Goal: Register for event/course

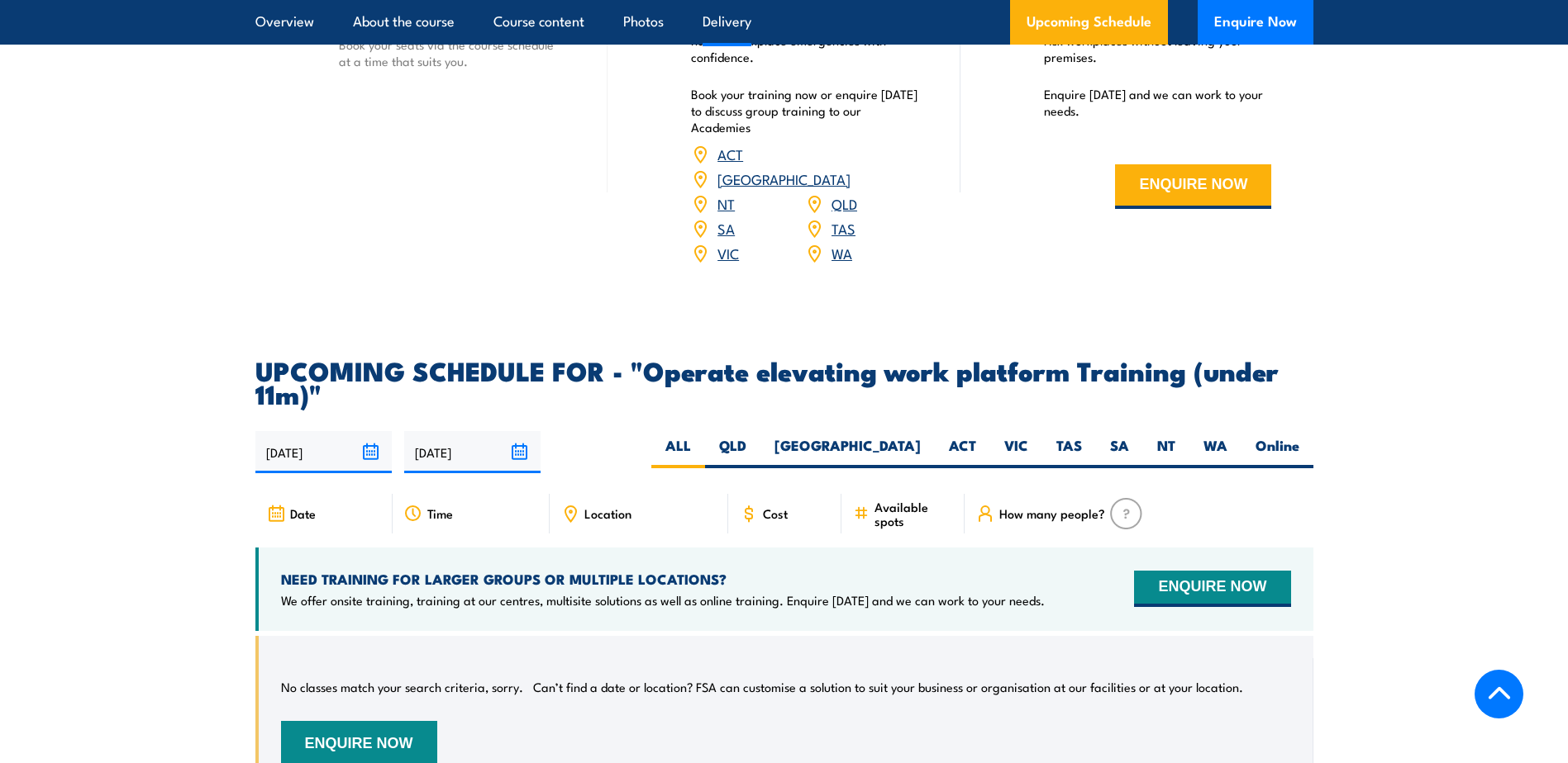
scroll to position [2396, 0]
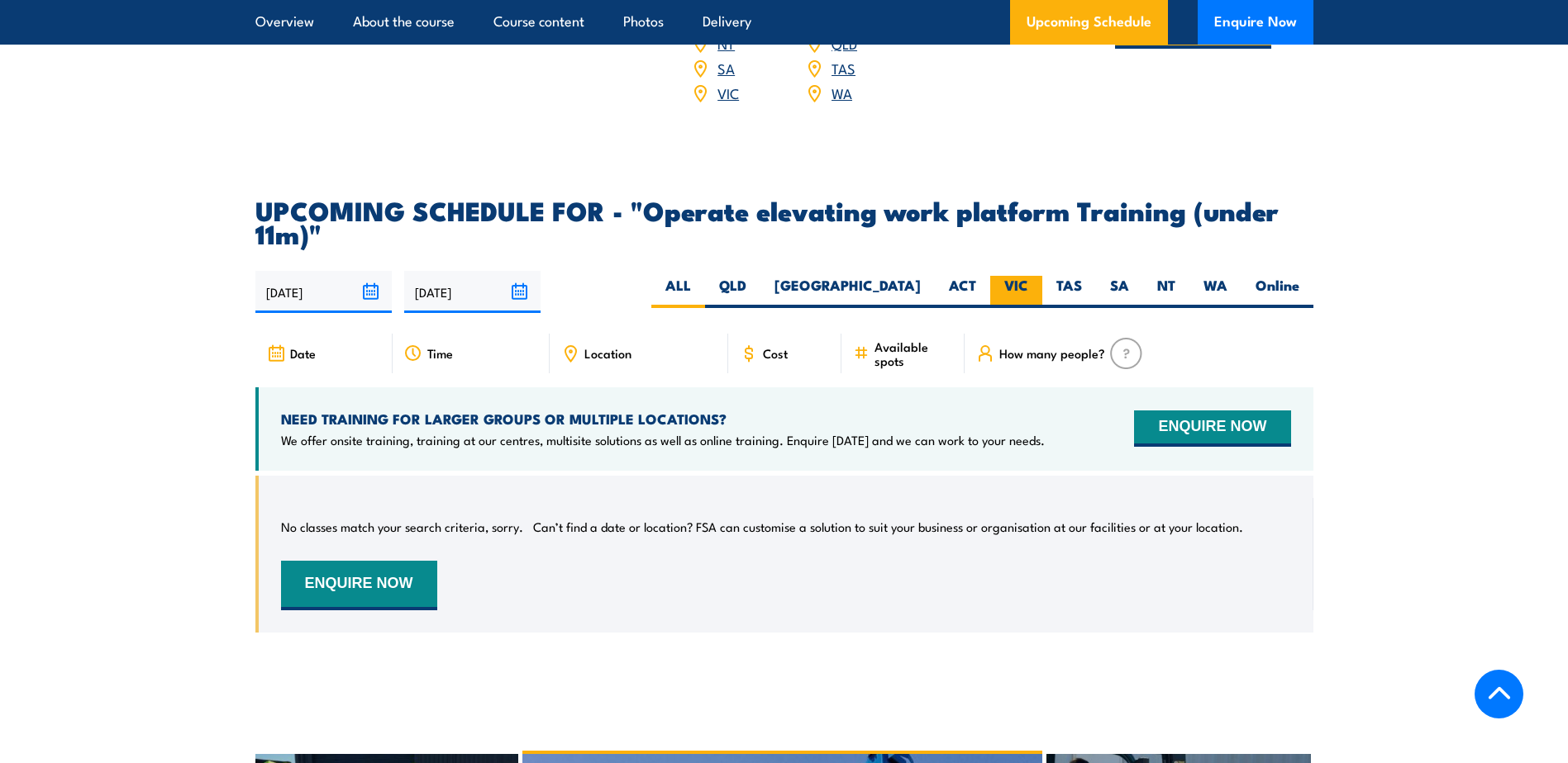
click at [1011, 276] on label "VIC" at bounding box center [1016, 291] width 52 height 32
click at [1029, 276] on input "VIC" at bounding box center [1034, 281] width 11 height 10
radio input "true"
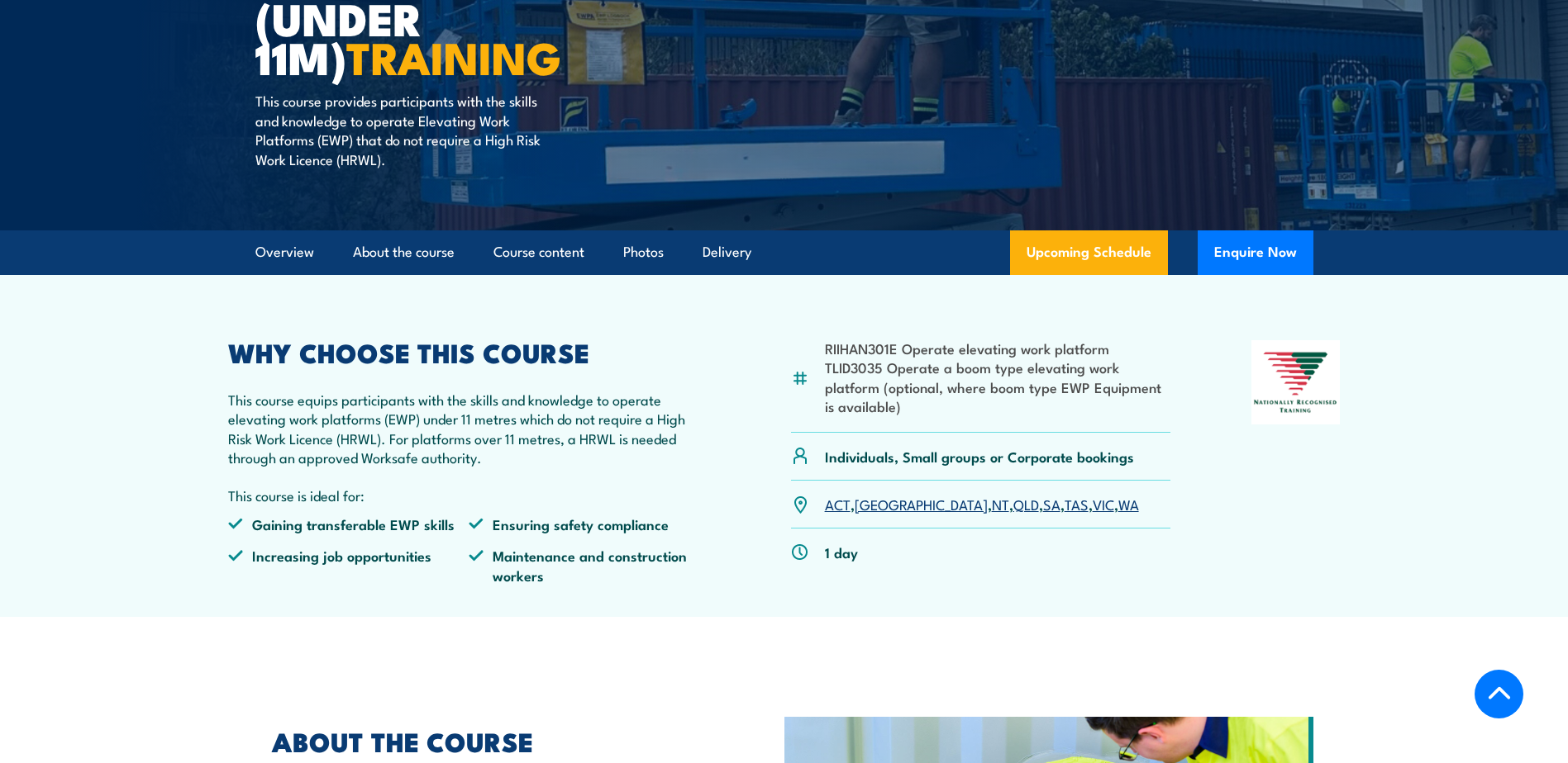
scroll to position [316, 0]
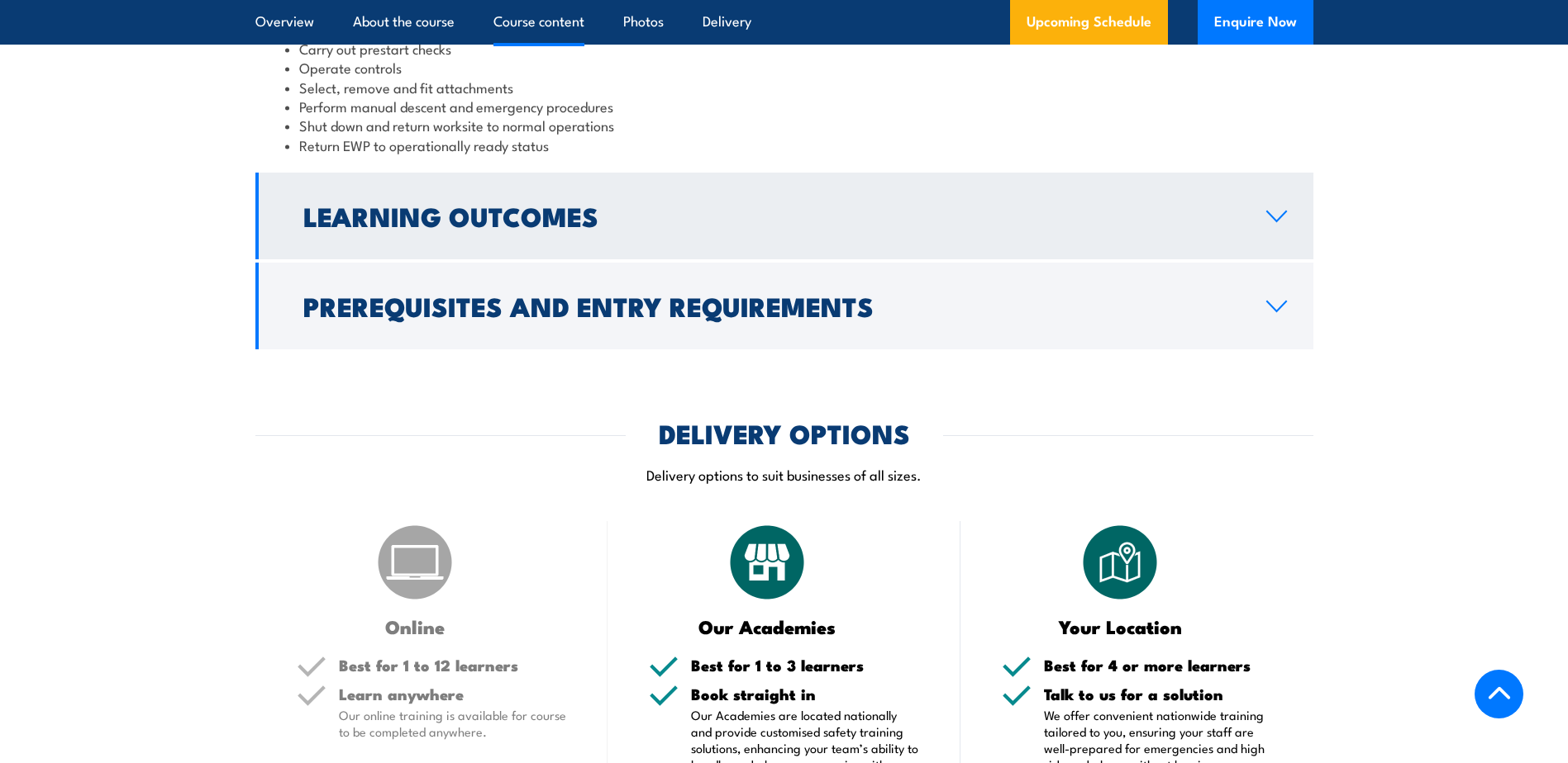
click at [1158, 205] on h2 "Learning Outcomes" at bounding box center [772, 215] width 937 height 23
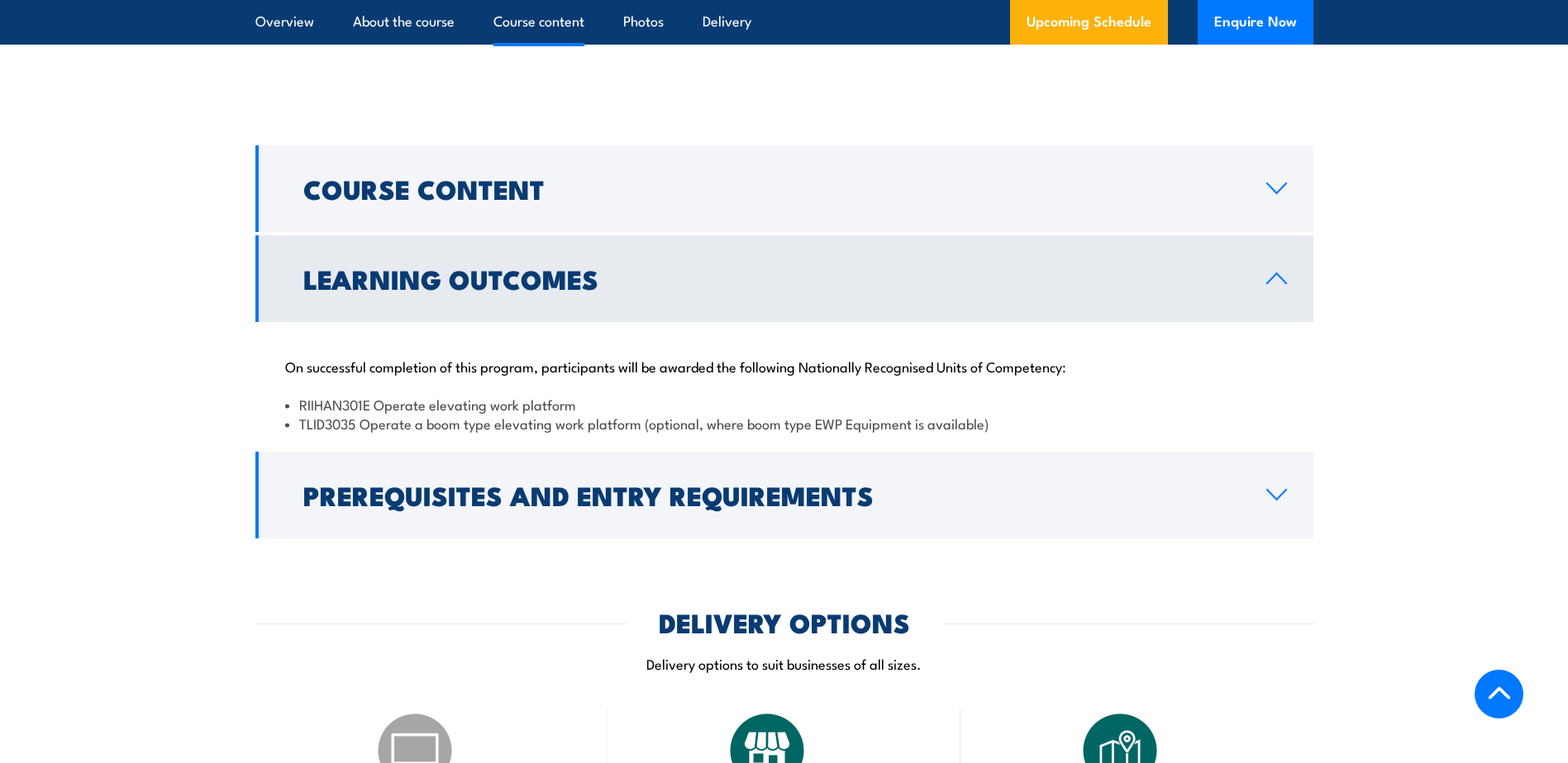
scroll to position [1172, 0]
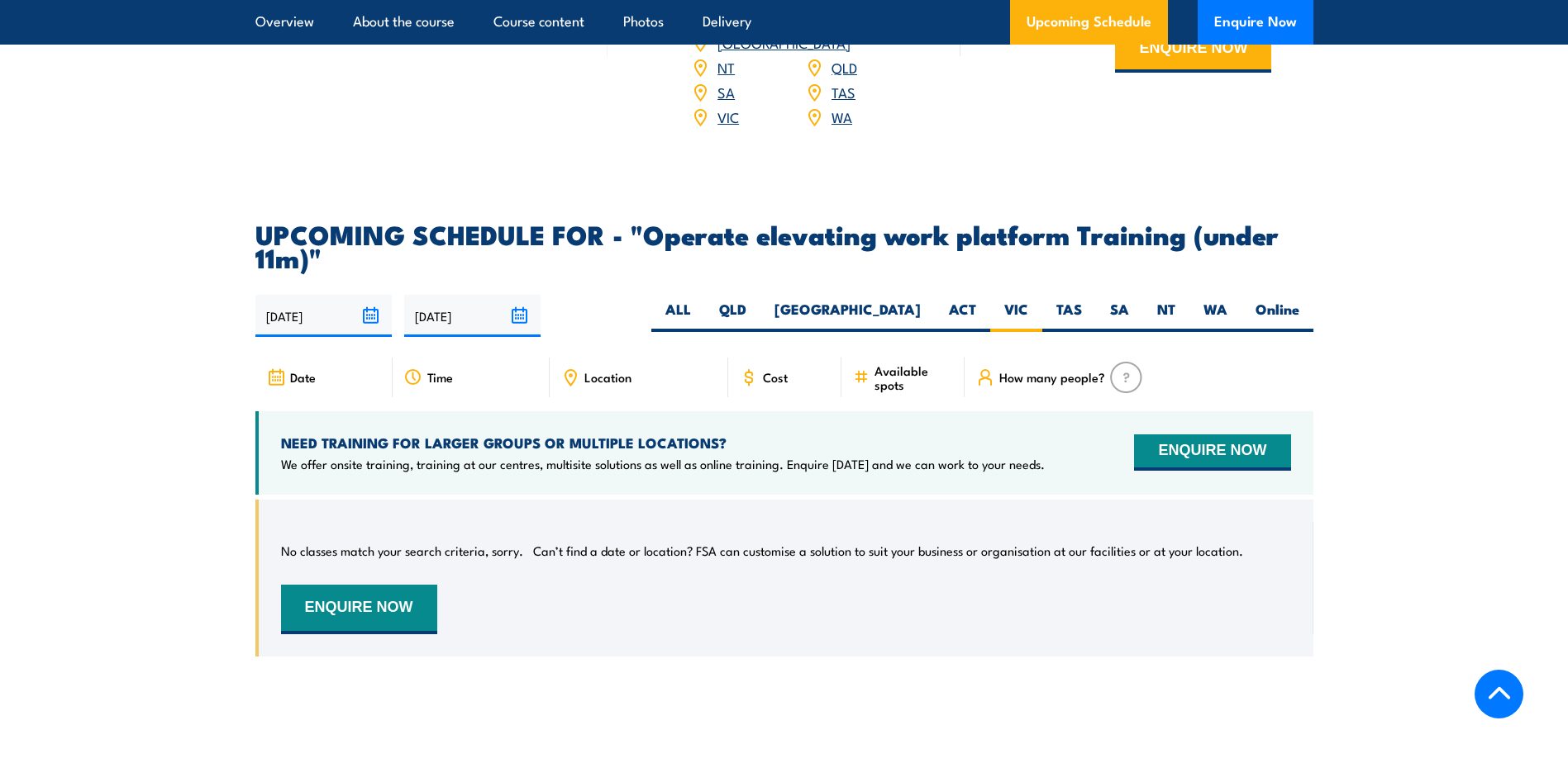
scroll to position [2396, 0]
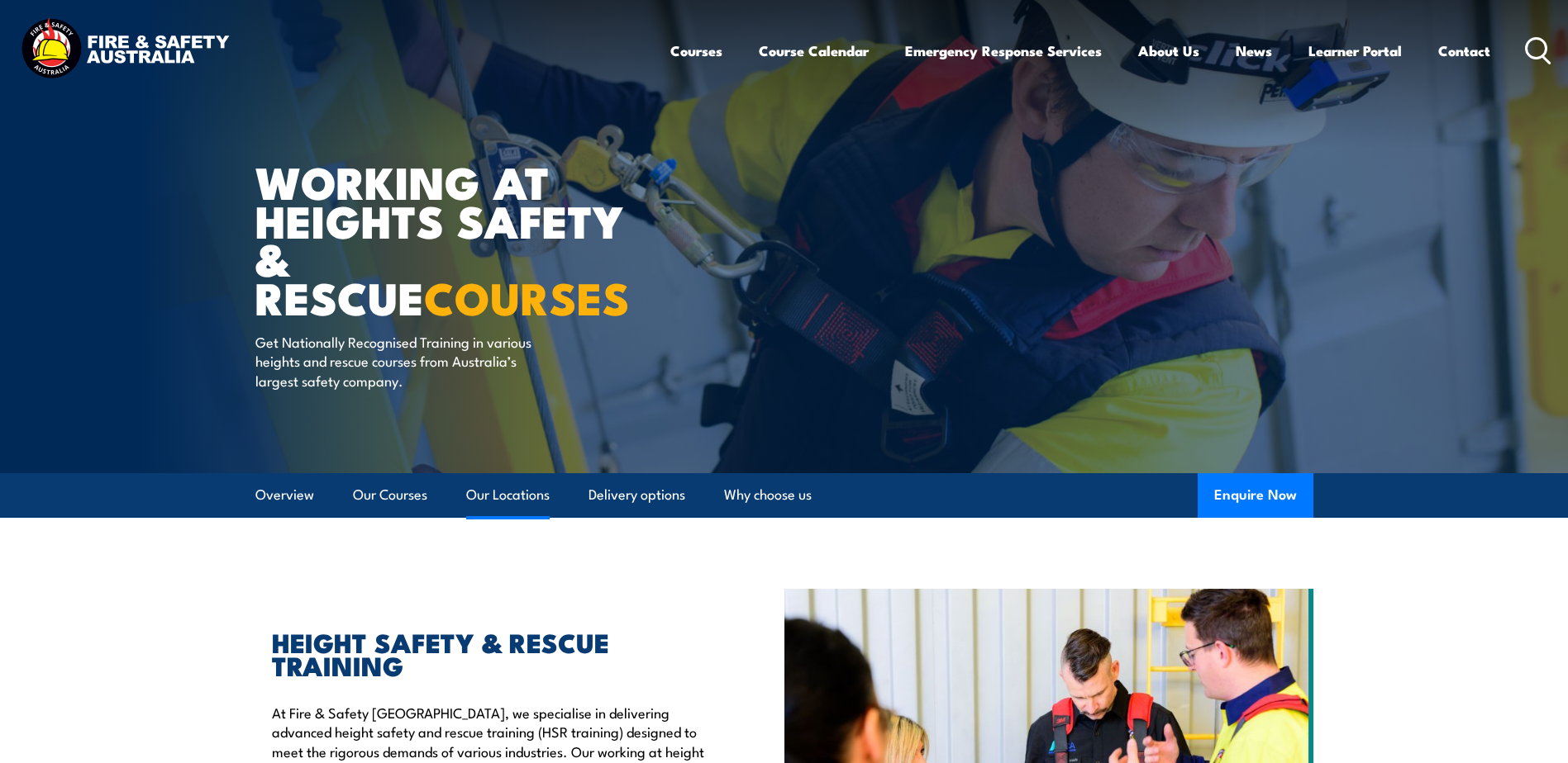
click at [544, 494] on link "Our Locations" at bounding box center [508, 495] width 83 height 44
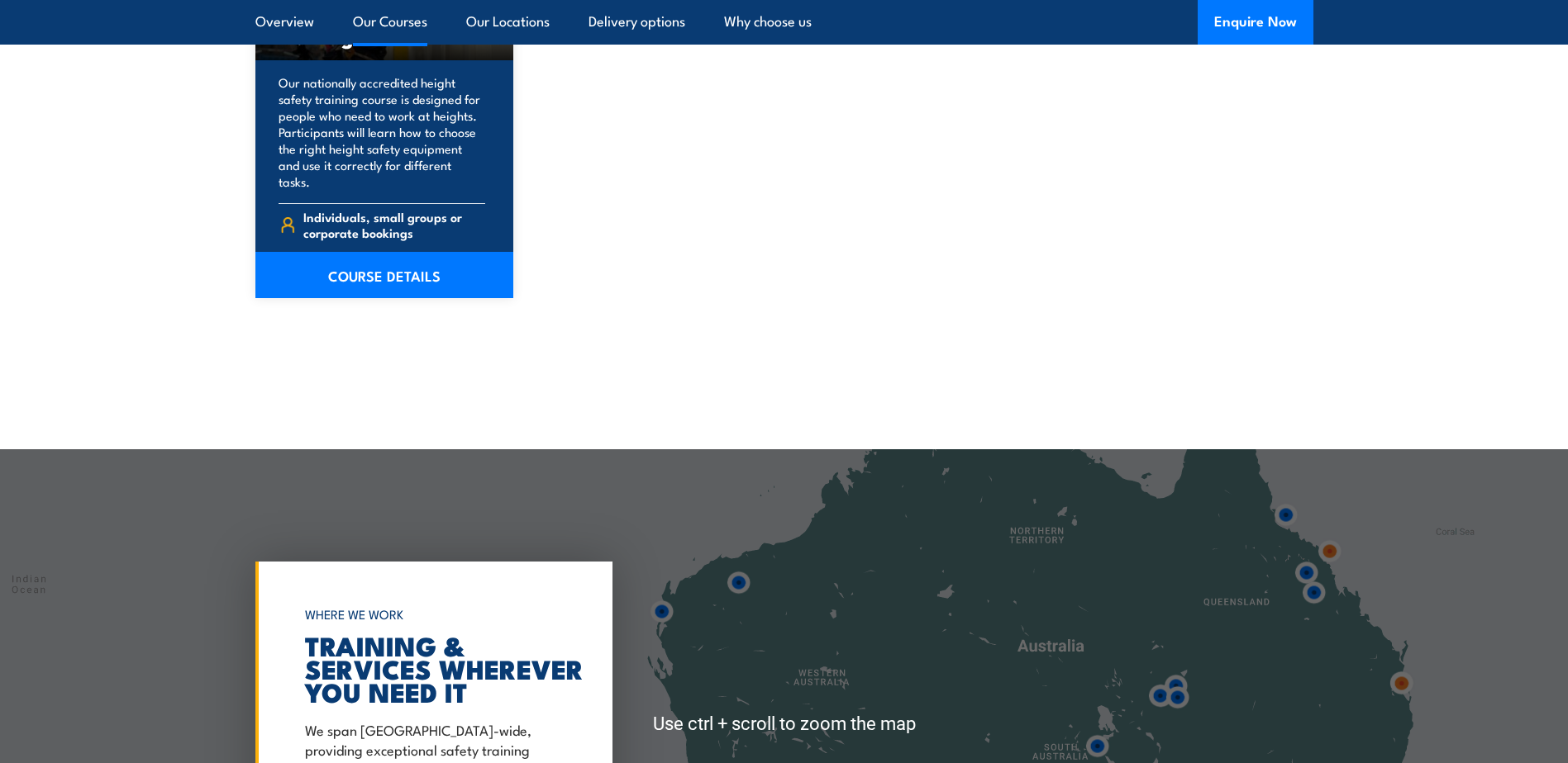
scroll to position [2749, 0]
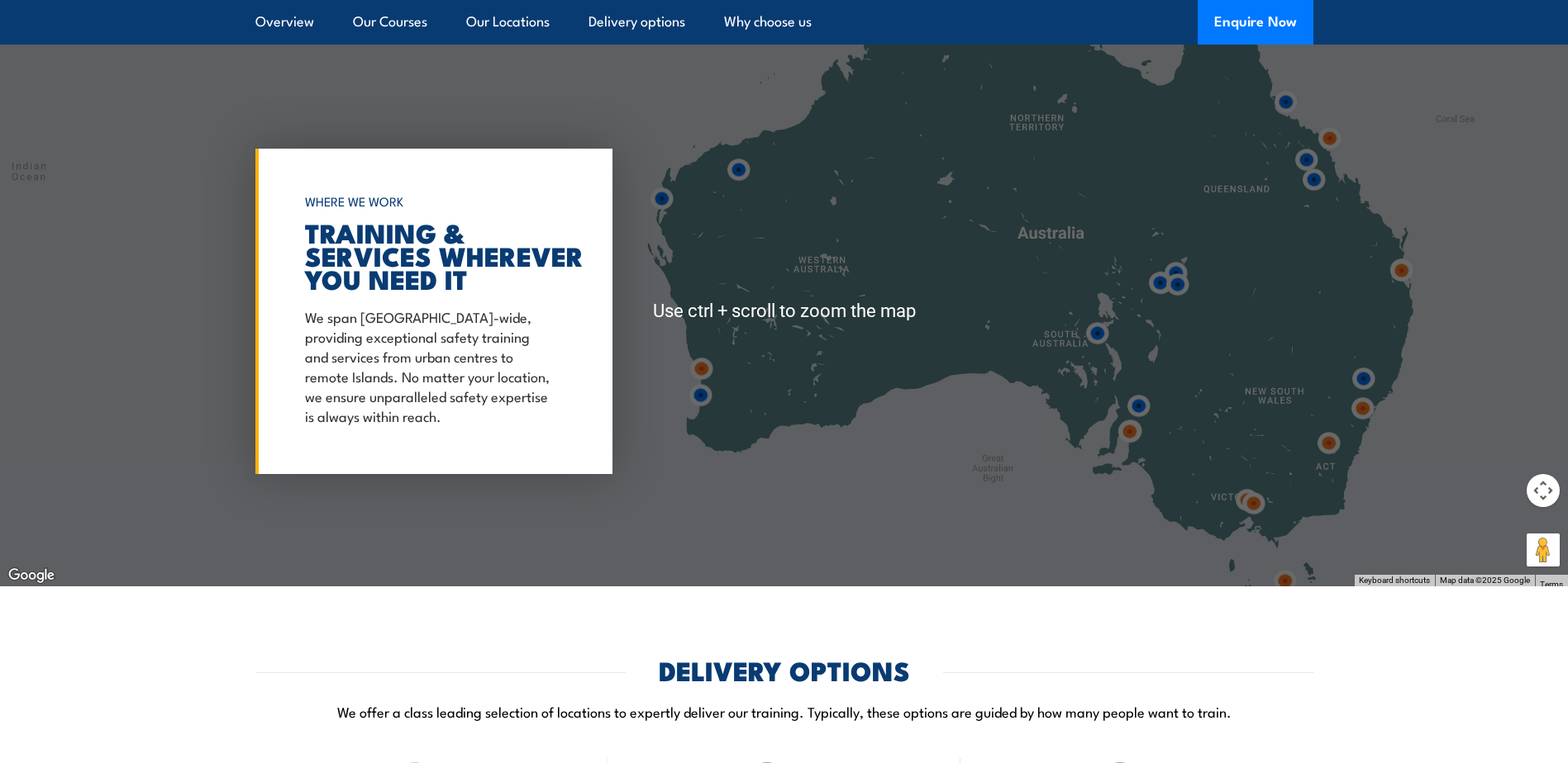
click at [1169, 466] on div at bounding box center [784, 312] width 1568 height 550
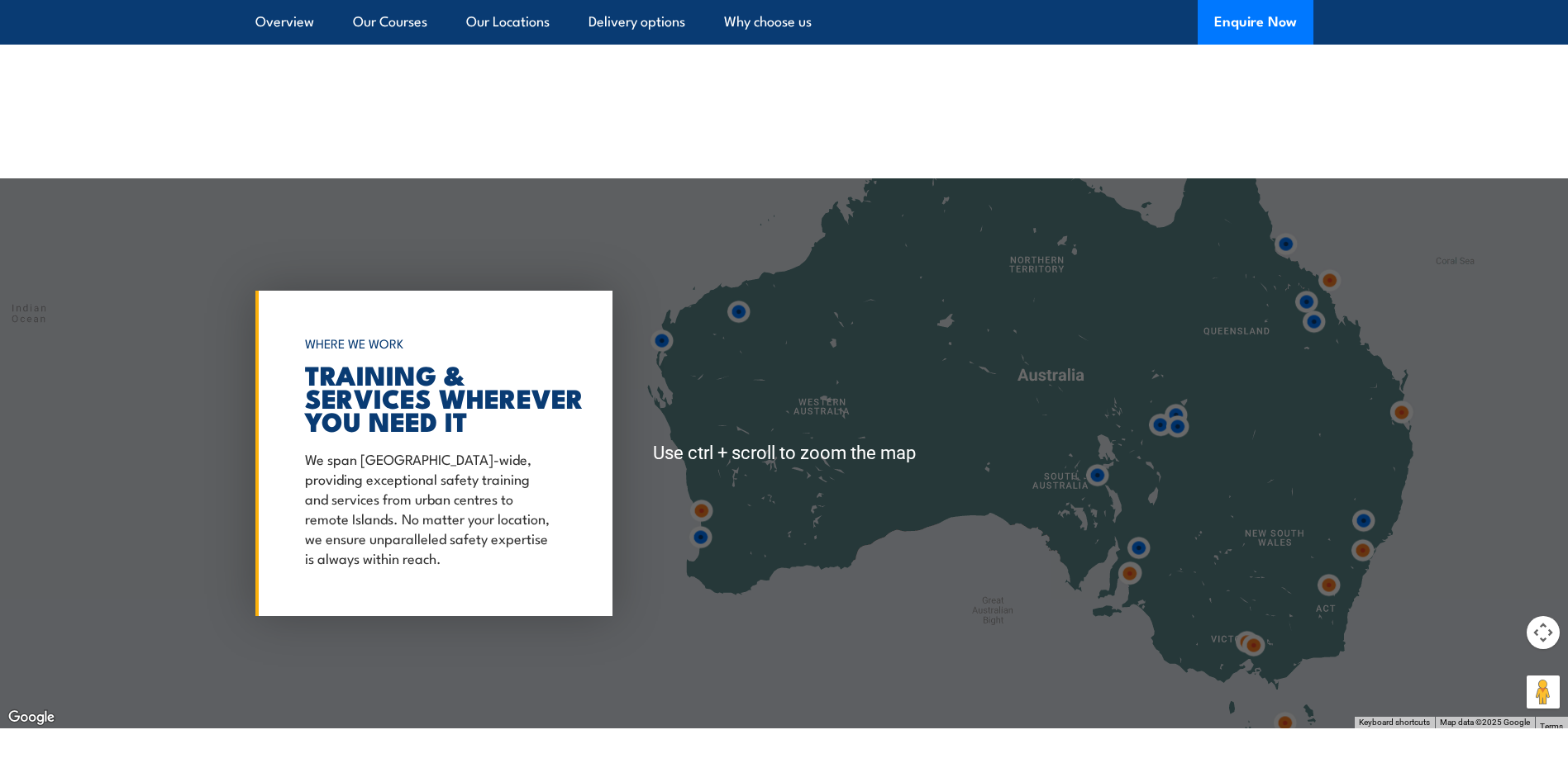
scroll to position [2502, 0]
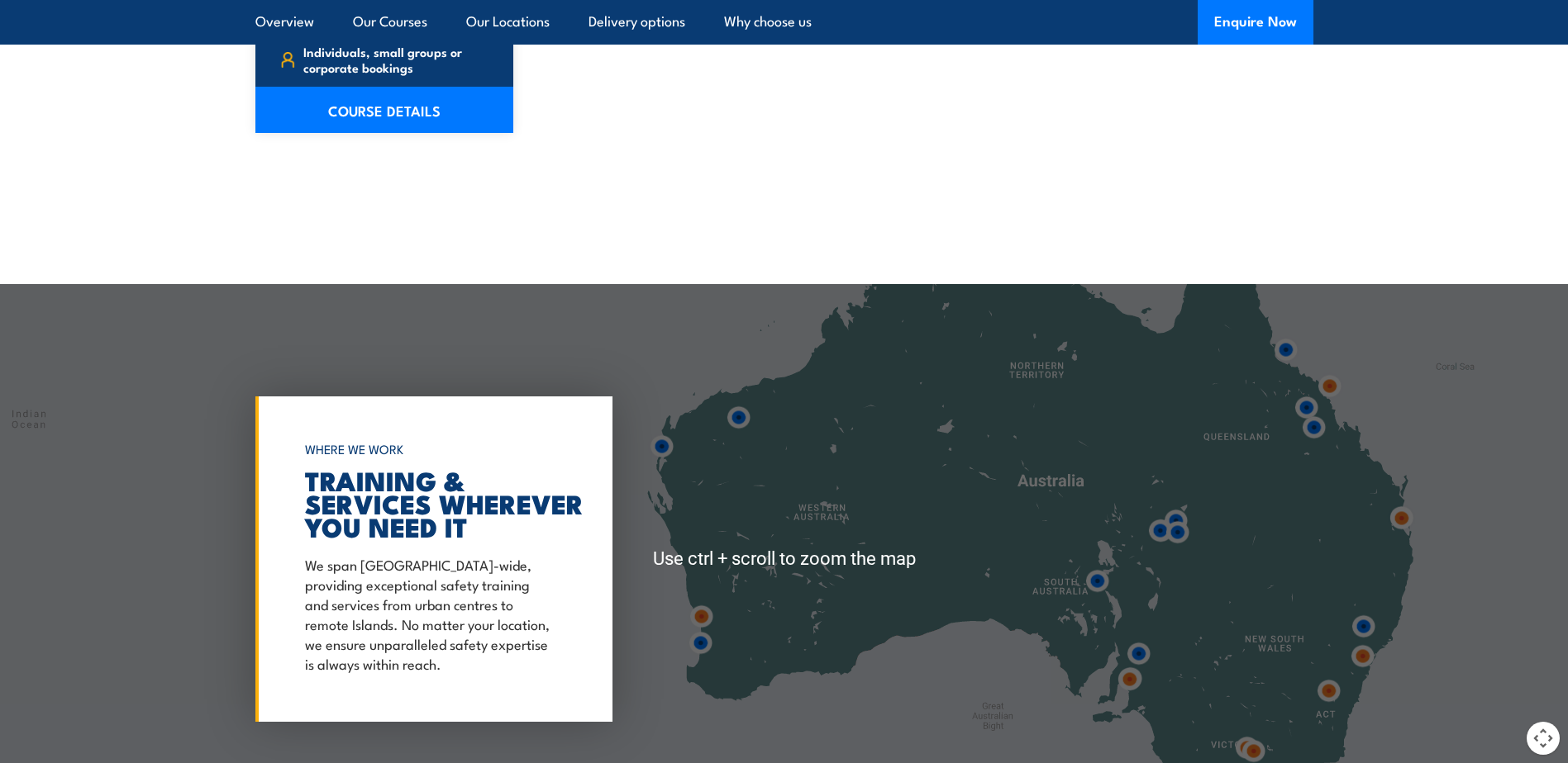
click at [1194, 511] on img at bounding box center [1178, 533] width 44 height 44
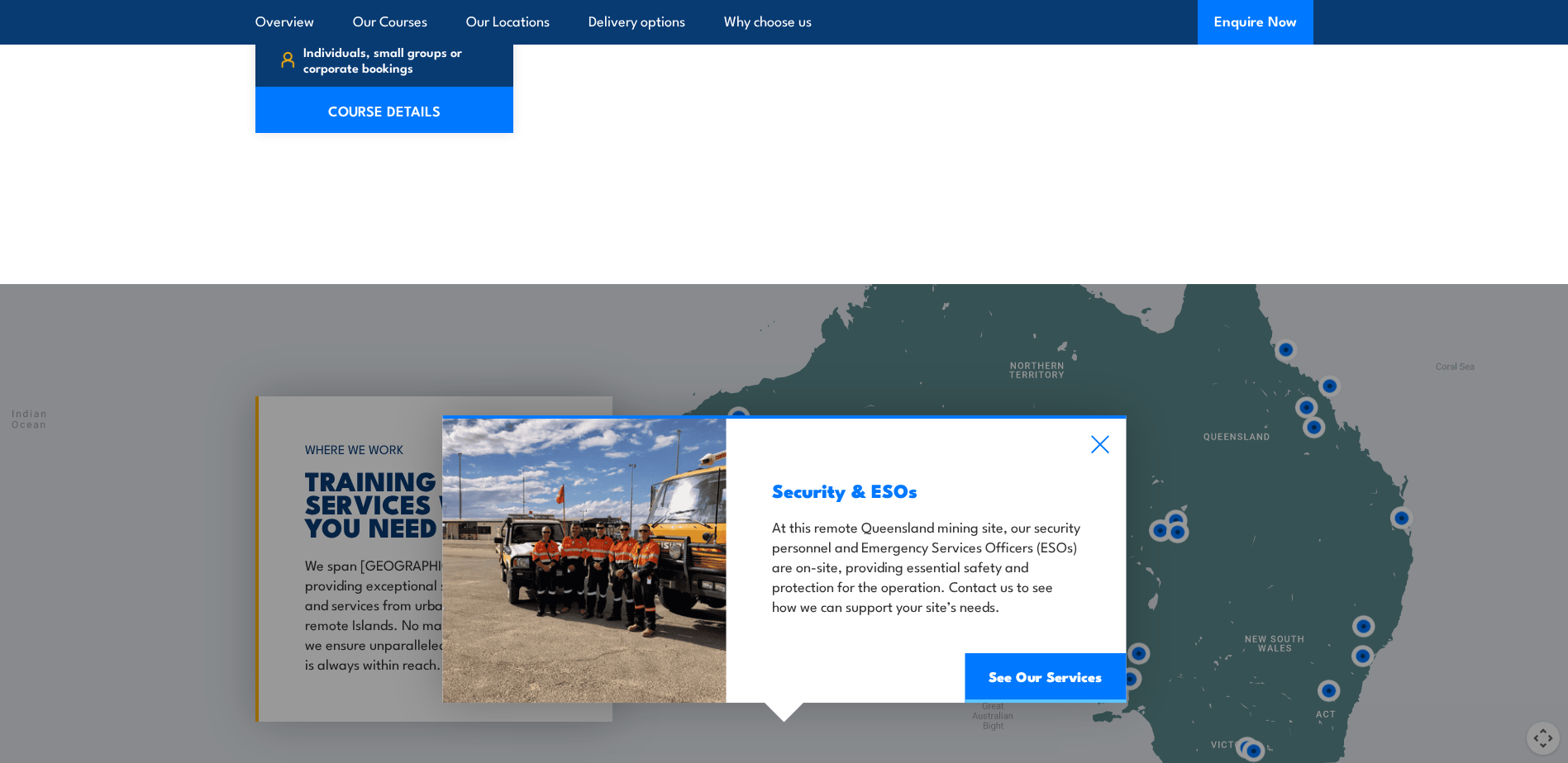
click at [1089, 424] on div "Security & ESOs At this remote Queensland mining site, our security personnel a…" at bounding box center [926, 561] width 399 height 284
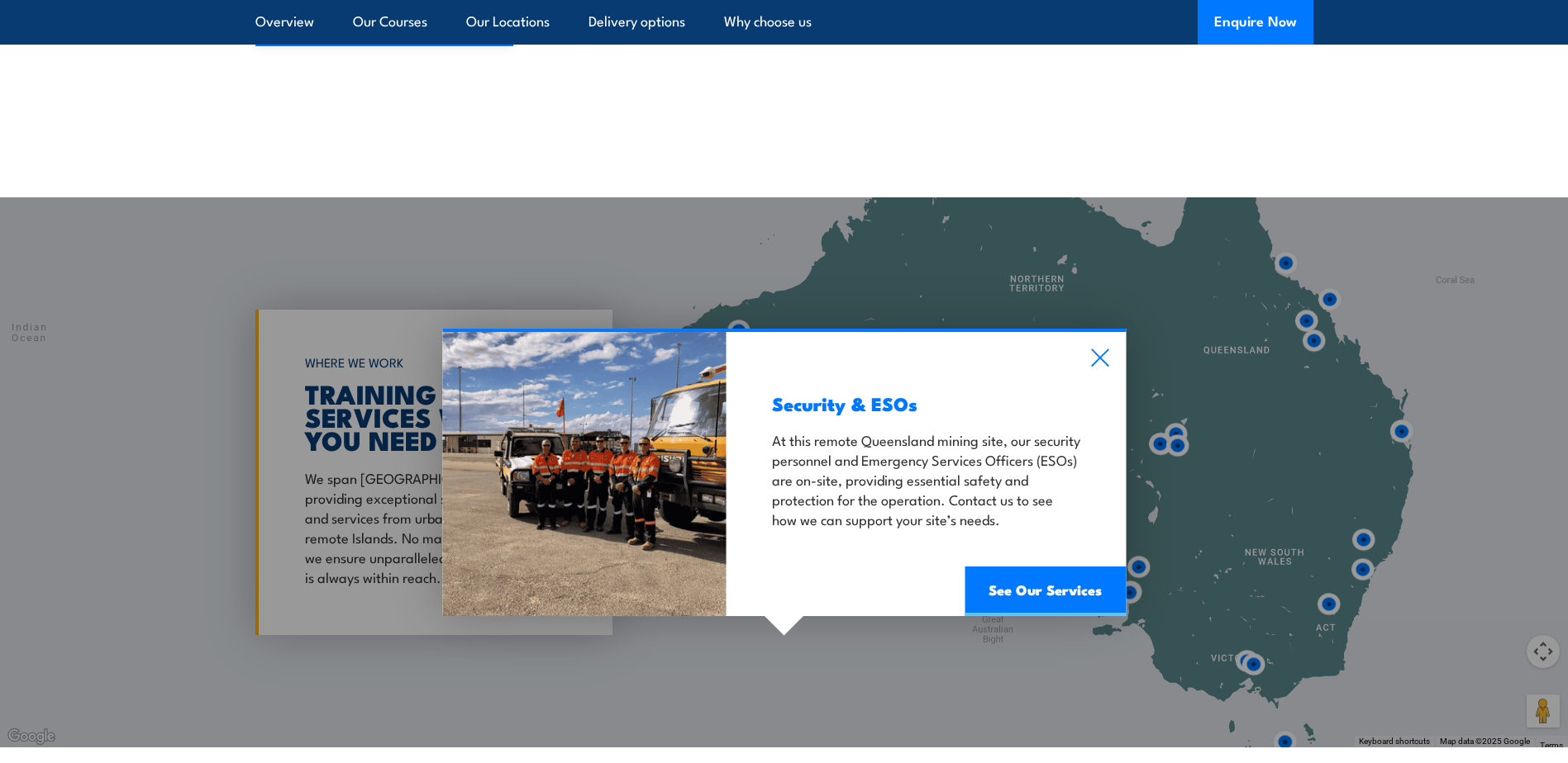
scroll to position [2749, 0]
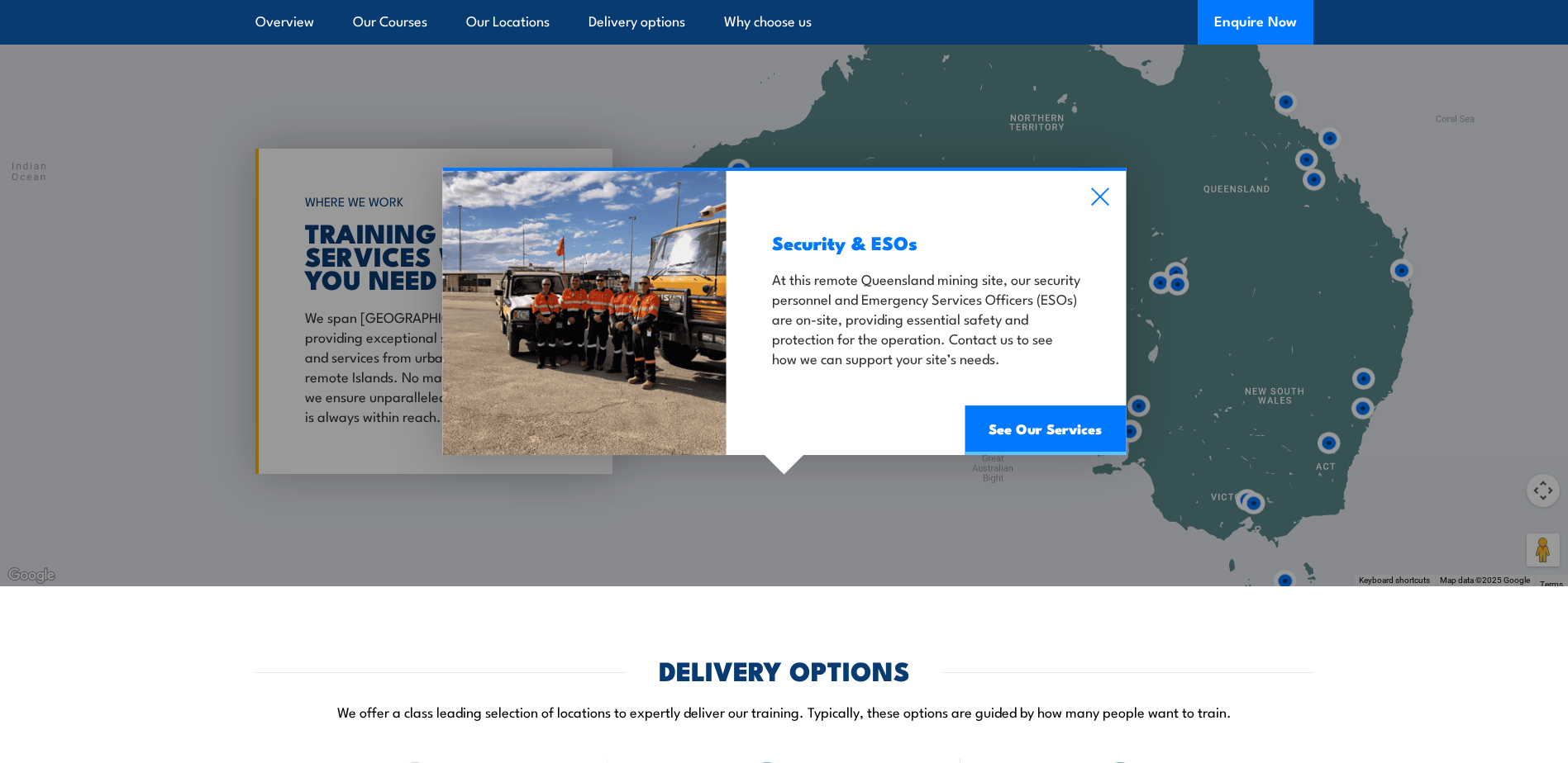
click at [1541, 472] on div "Security & ESOs At this remote Queensland mining site, our security personnel a…" at bounding box center [784, 312] width 1568 height 550
click at [1098, 187] on icon at bounding box center [1100, 196] width 19 height 18
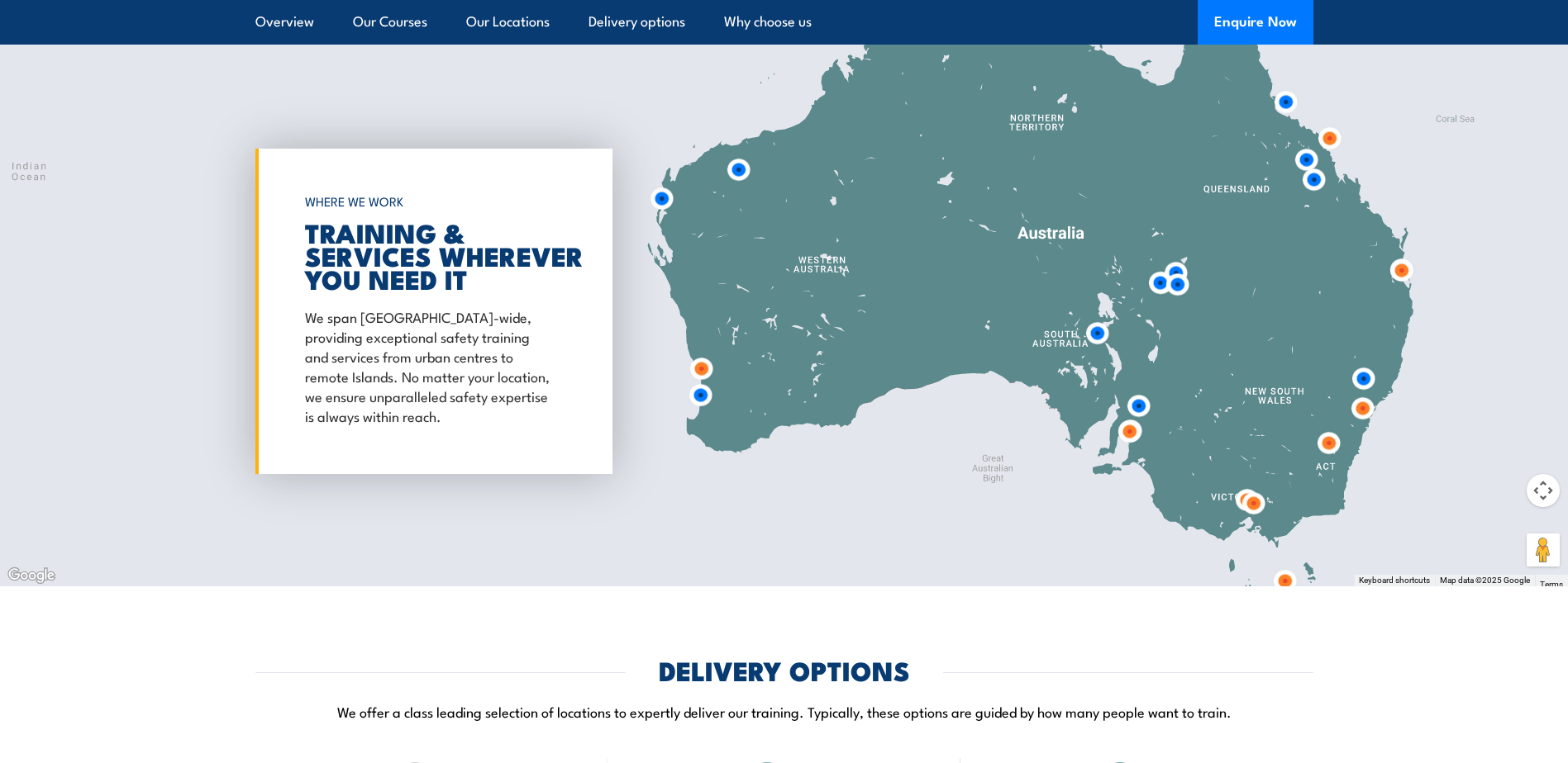
click at [1555, 474] on button "Map camera controls" at bounding box center [1543, 491] width 33 height 33
click at [1506, 435] on button "Zoom in" at bounding box center [1502, 450] width 33 height 33
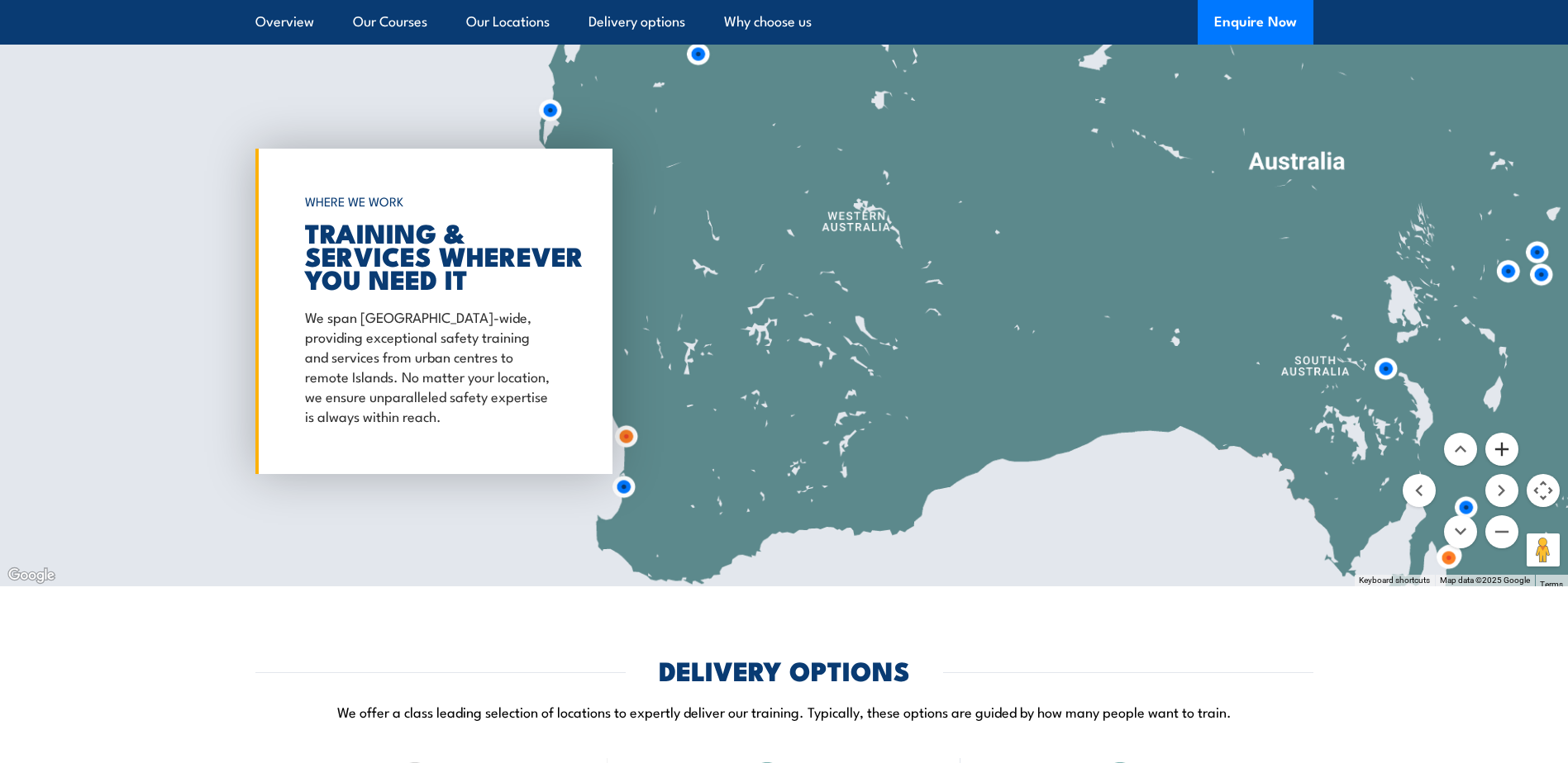
click at [1506, 435] on button "Zoom in" at bounding box center [1502, 450] width 33 height 33
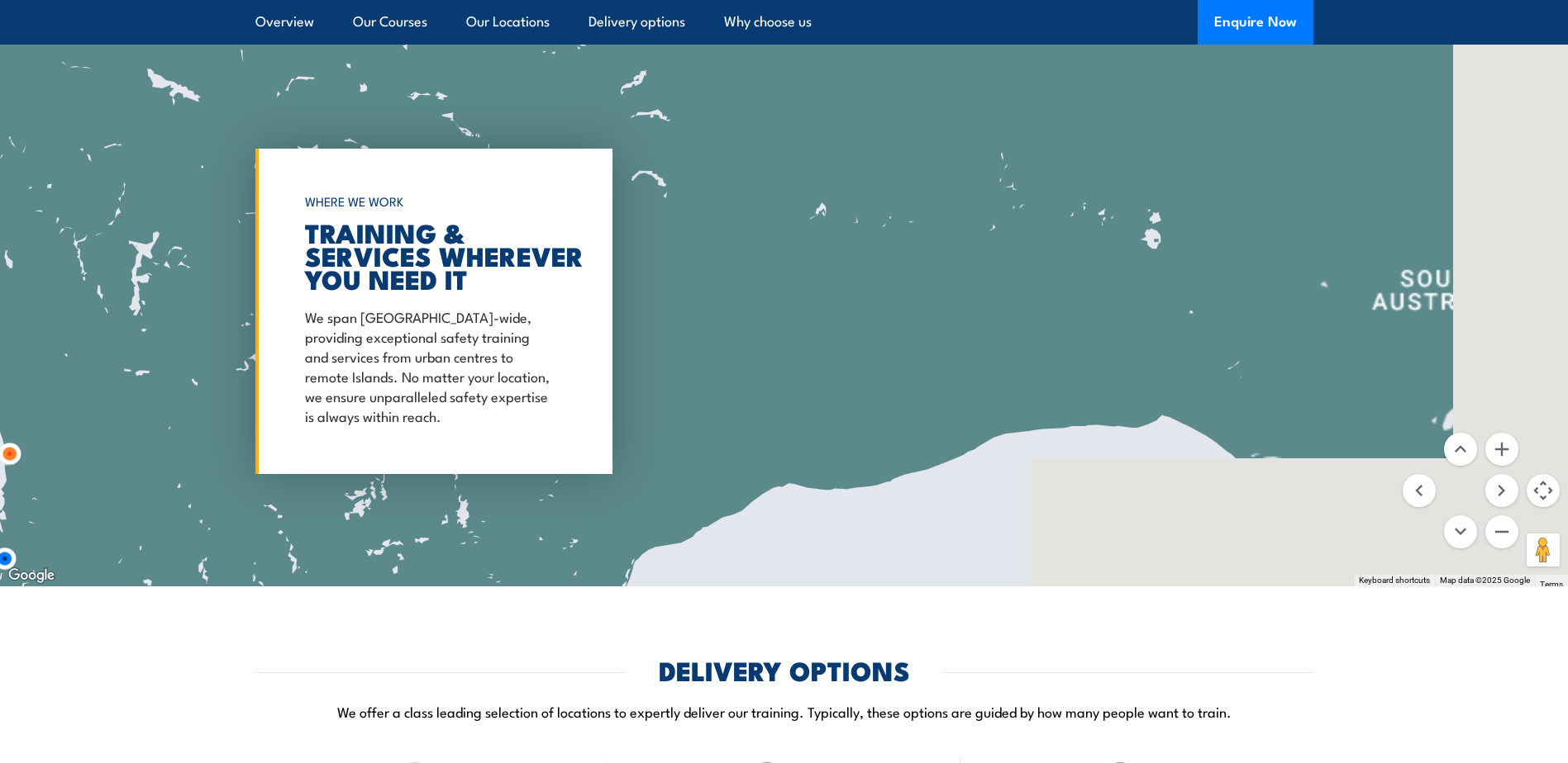
drag, startPoint x: 1082, startPoint y: 454, endPoint x: 389, endPoint y: 250, distance: 722.4
click at [394, 259] on div "To navigate the map with touch gestures double-tap and hold your finger on the …" at bounding box center [784, 312] width 1568 height 550
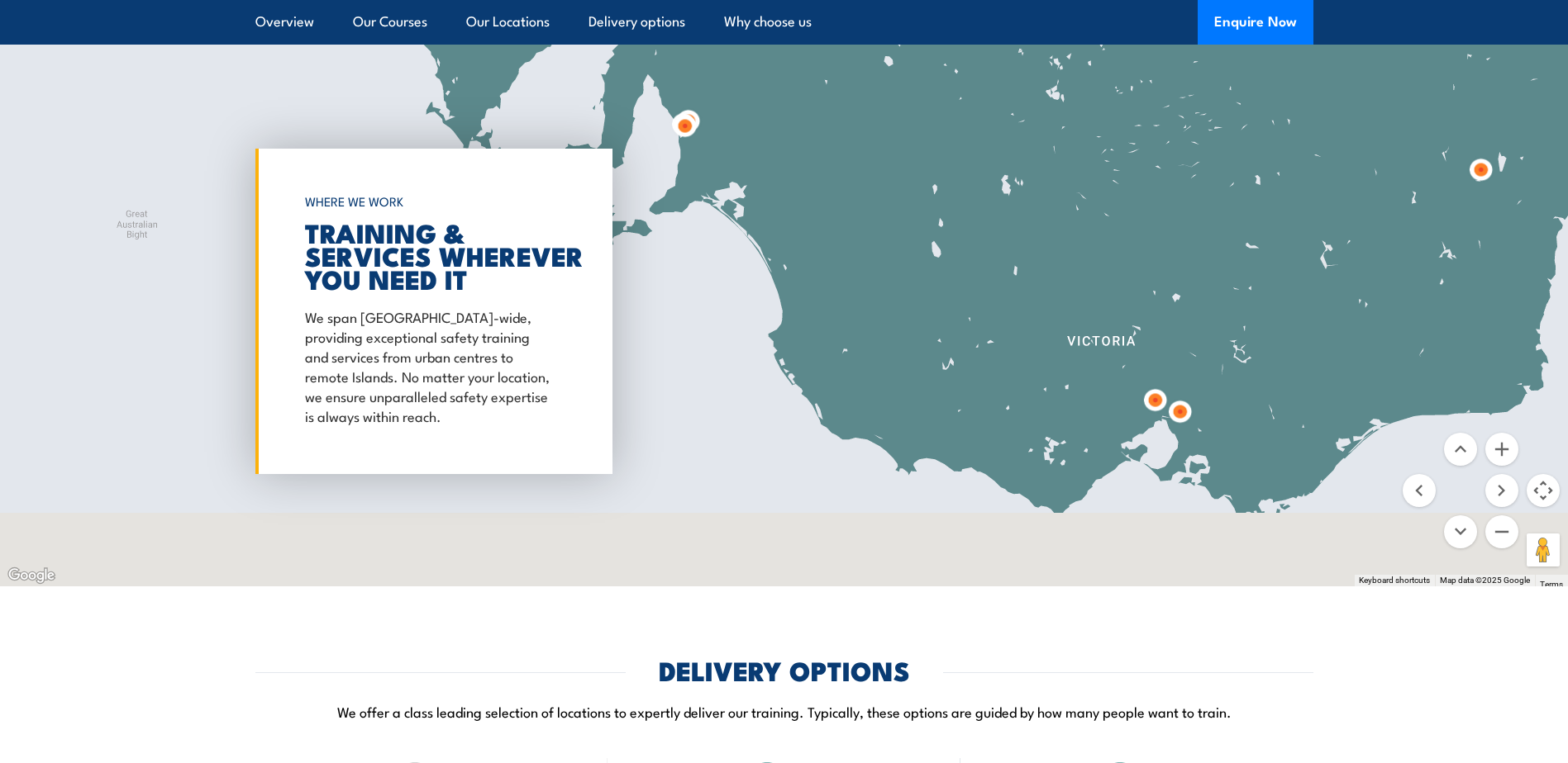
drag, startPoint x: 1089, startPoint y: 385, endPoint x: 1375, endPoint y: 139, distance: 377.2
click at [1376, 139] on div at bounding box center [784, 312] width 1568 height 550
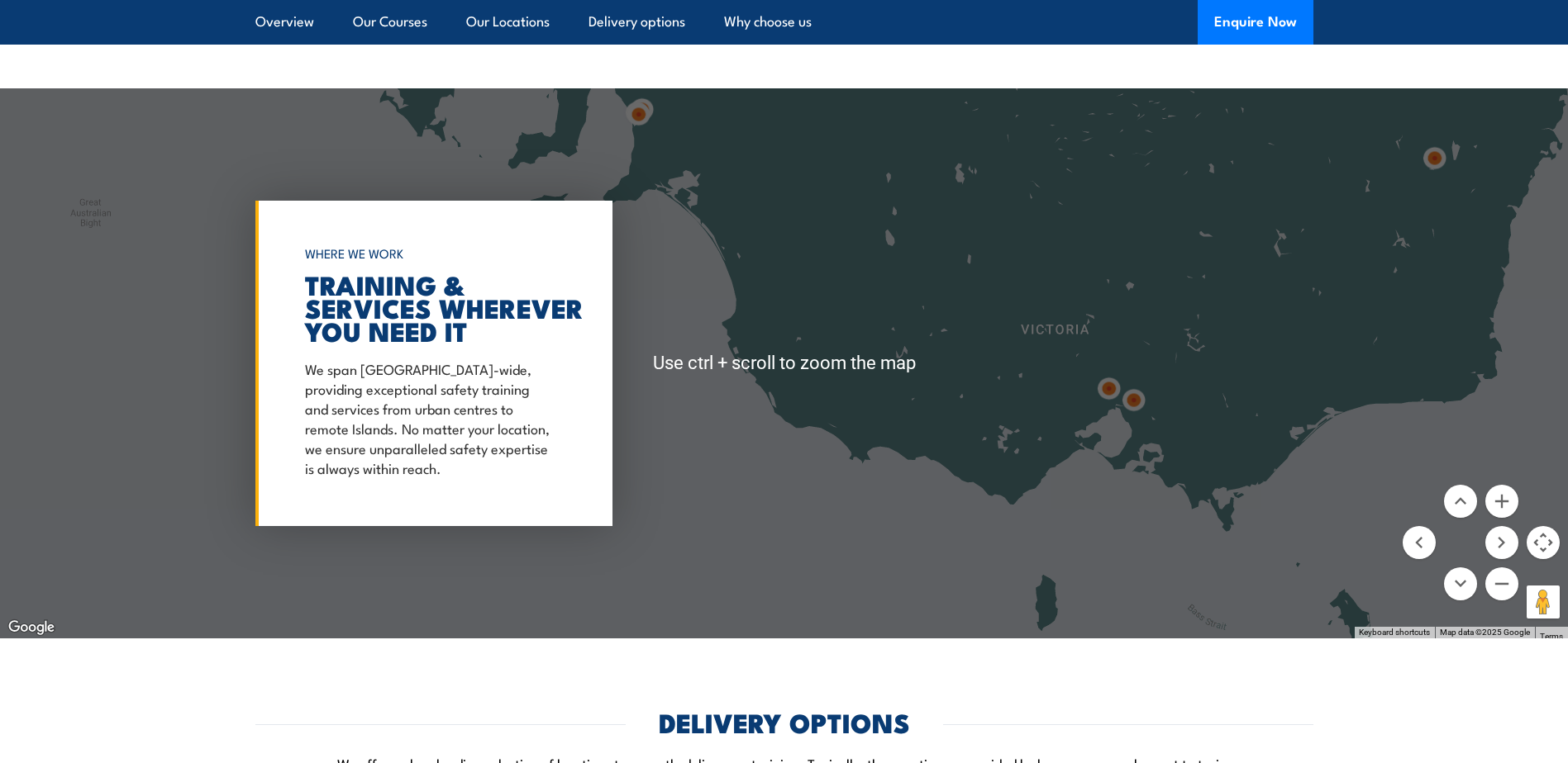
scroll to position [2419, 0]
